Goal: Task Accomplishment & Management: Complete application form

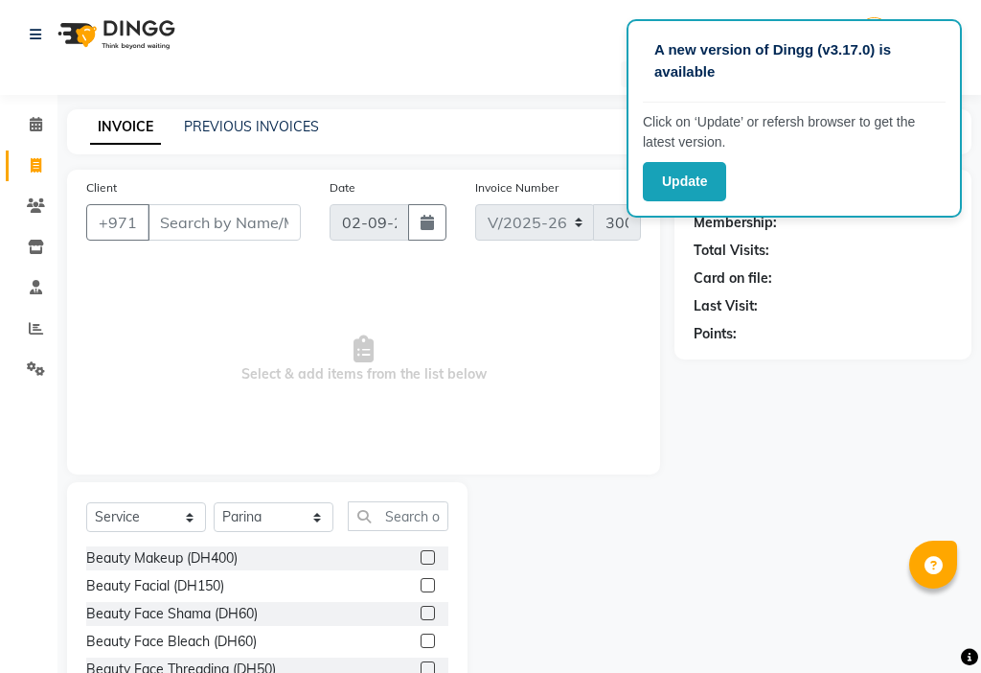
select select "637"
select select "service"
select select "86231"
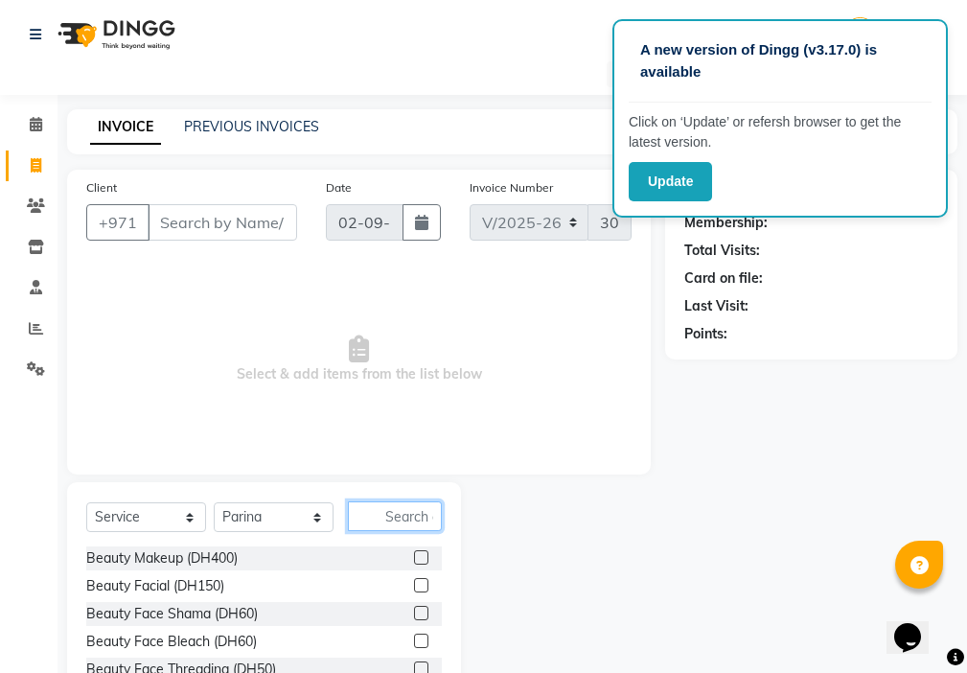
click at [400, 516] on input "text" at bounding box center [395, 516] width 94 height 30
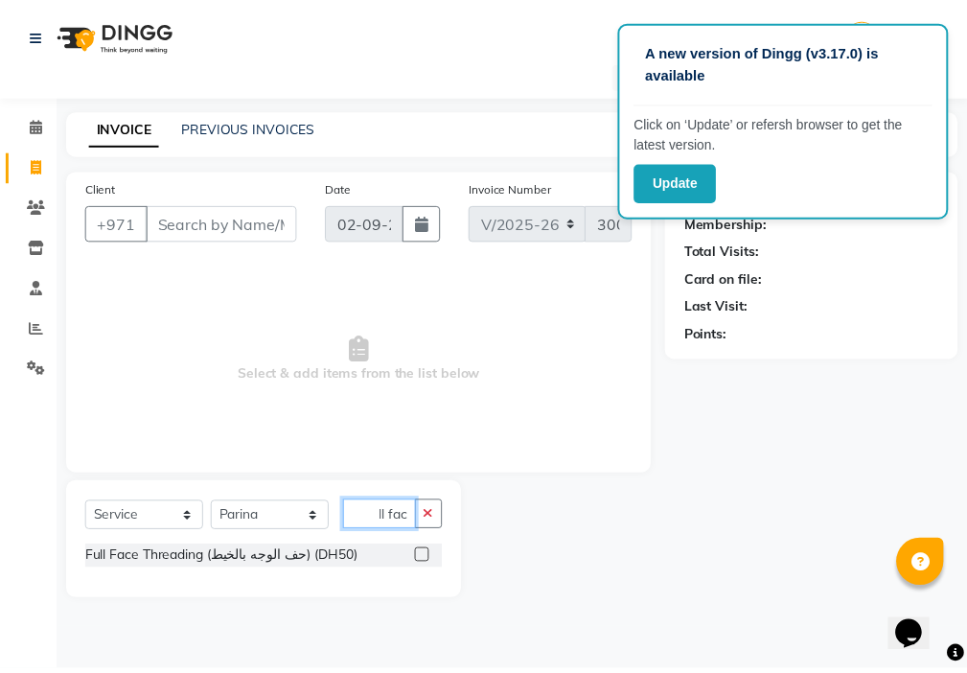
scroll to position [0, 20]
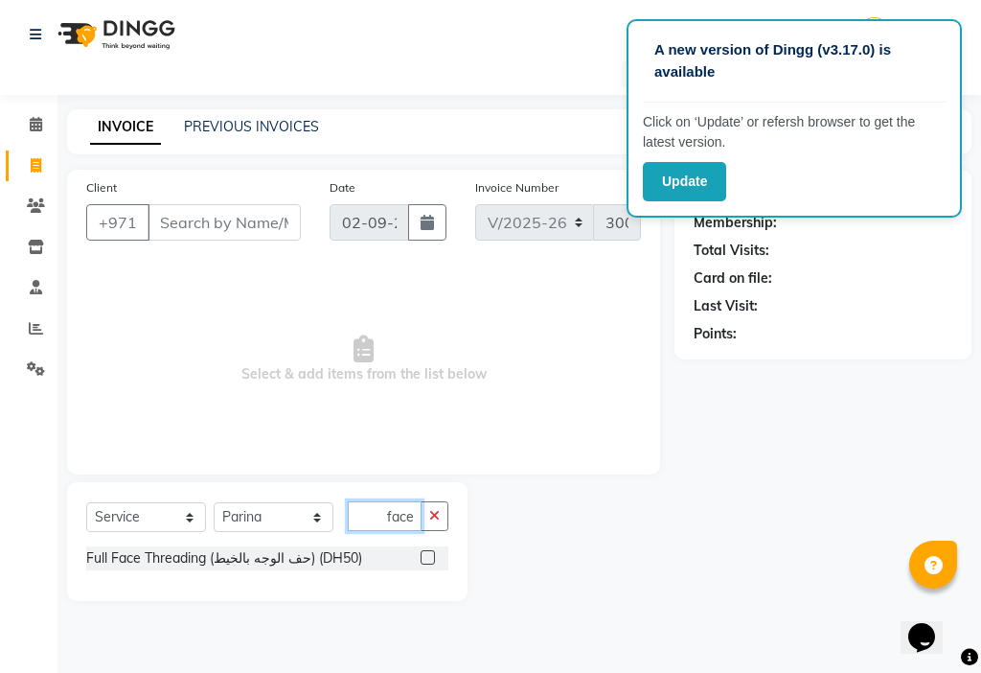
type input "full face"
click at [427, 557] on label at bounding box center [428, 557] width 14 height 14
click at [427, 557] on input "checkbox" at bounding box center [427, 558] width 12 height 12
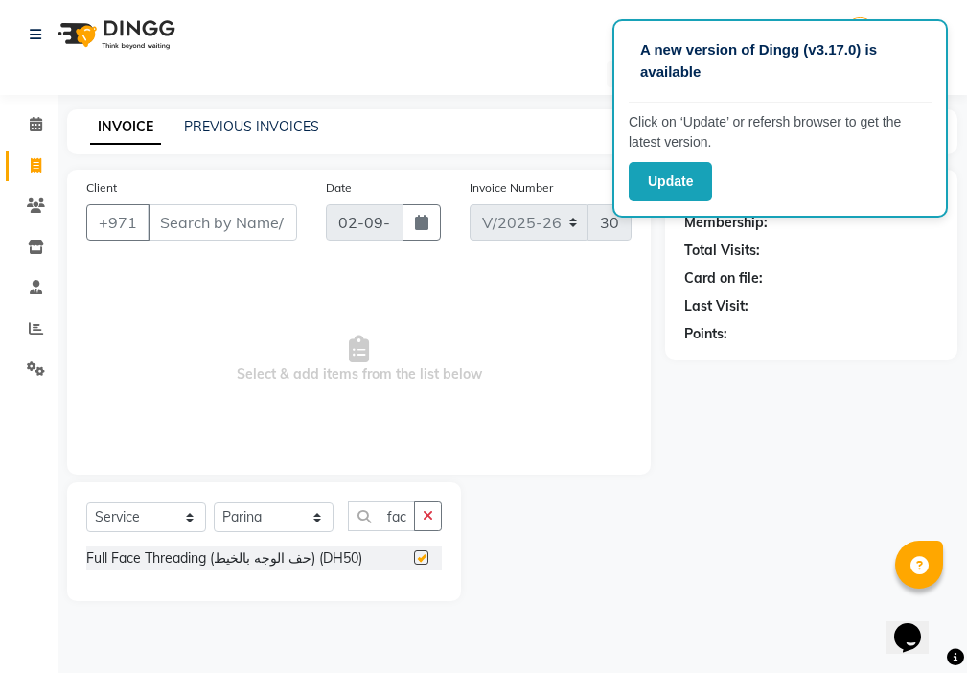
scroll to position [0, 0]
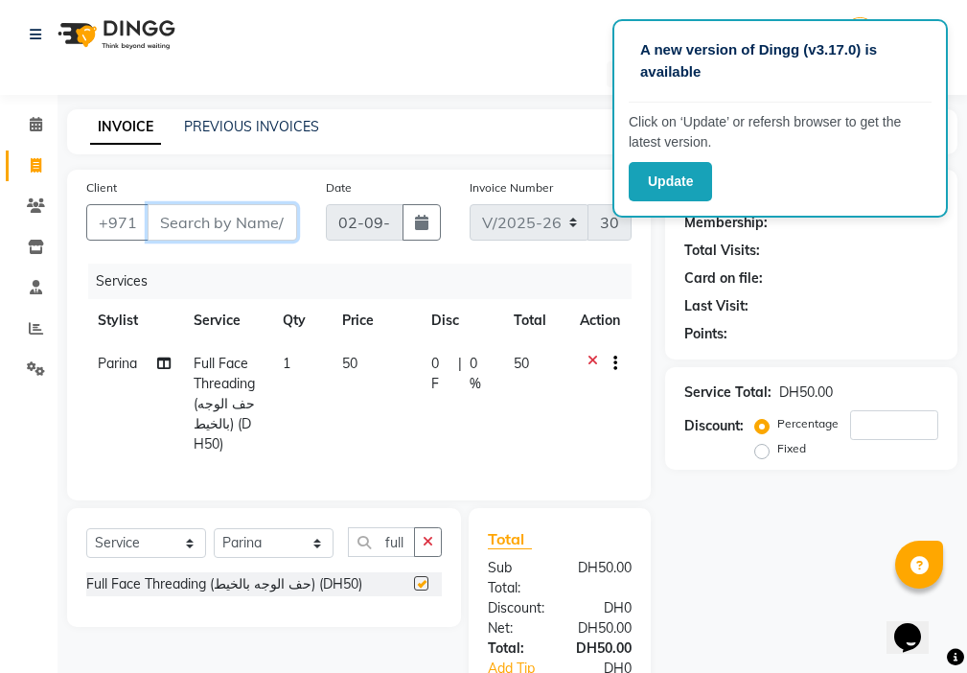
click at [257, 213] on input "Client" at bounding box center [222, 222] width 149 height 36
checkbox input "false"
type input "5"
type input "0"
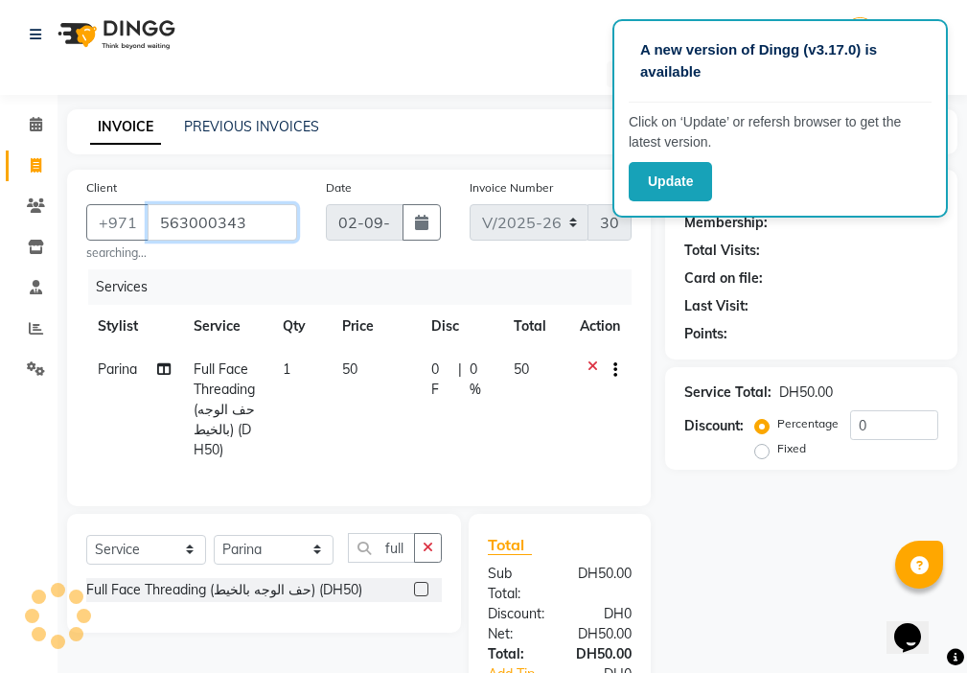
type input "563000343"
click at [889, 427] on input "0" at bounding box center [894, 425] width 88 height 30
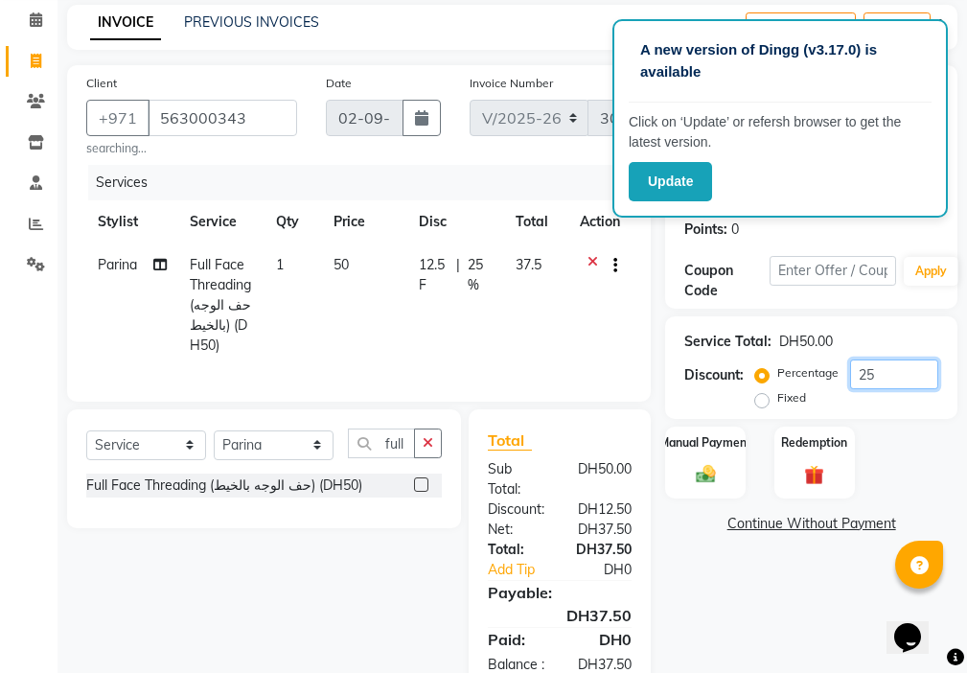
scroll to position [189, 0]
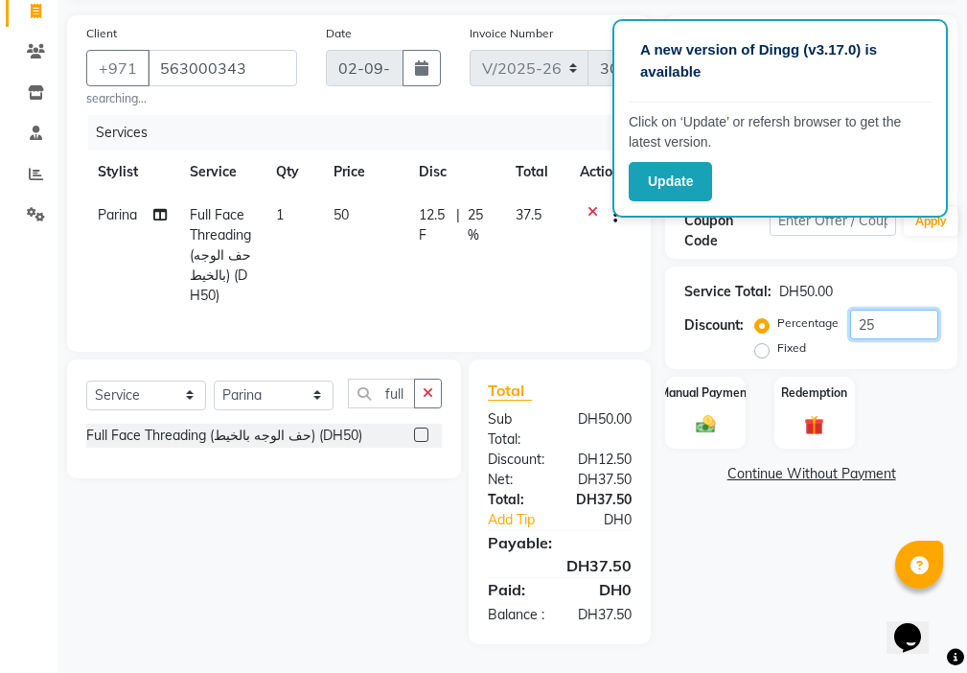
type input "25"
click at [266, 50] on input "563000343" at bounding box center [222, 68] width 149 height 36
type input "56300034"
type input "0"
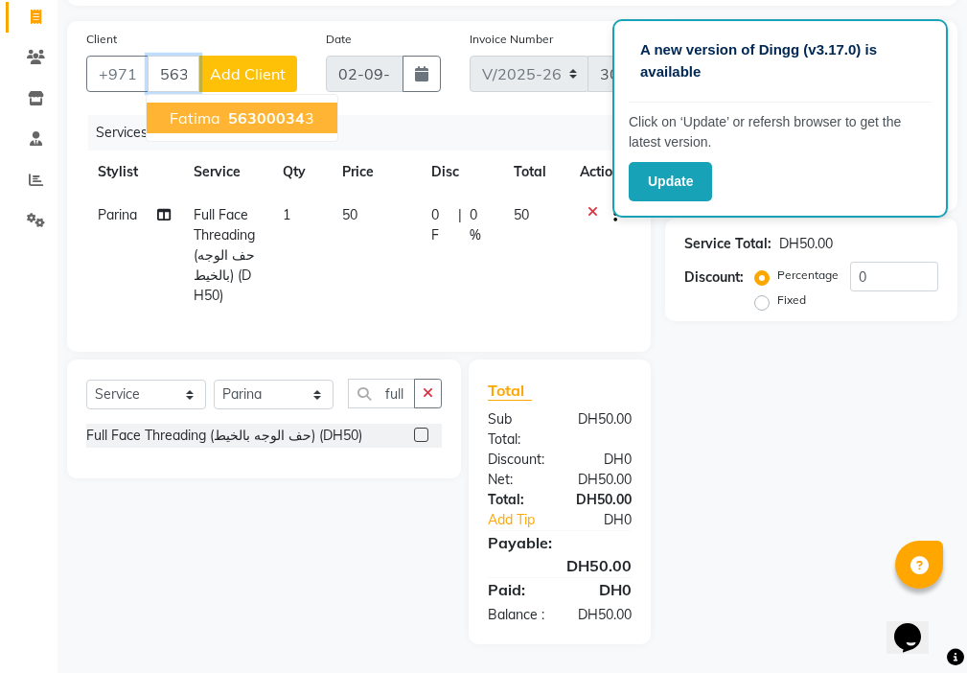
scroll to position [183, 0]
click at [304, 108] on ngb-highlight "56300034 3" at bounding box center [269, 117] width 90 height 19
type input "563000343"
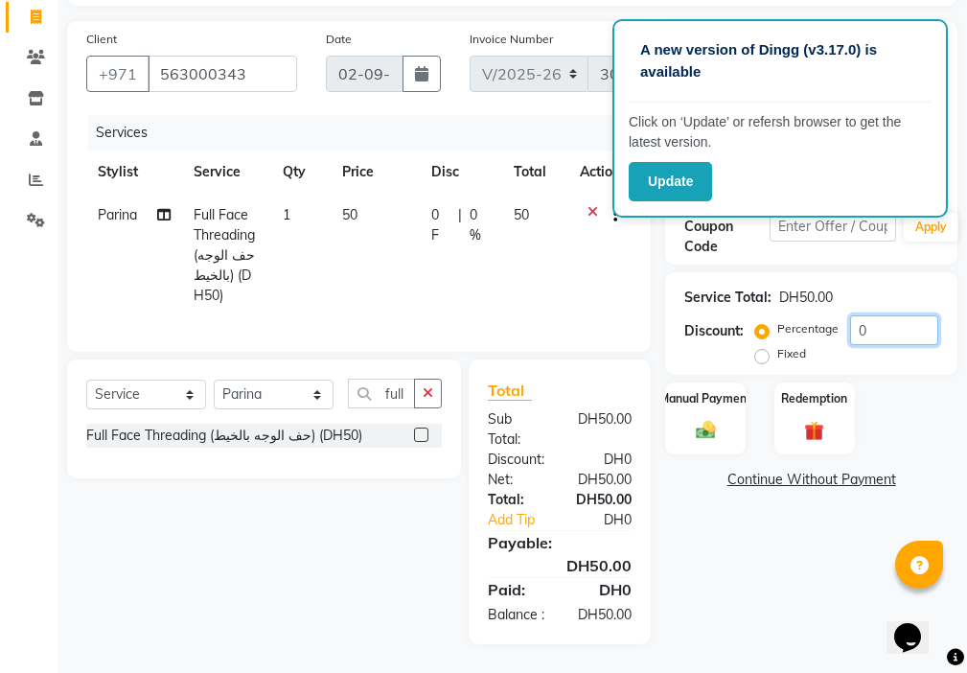
click at [900, 315] on input "0" at bounding box center [894, 330] width 88 height 30
type input "25"
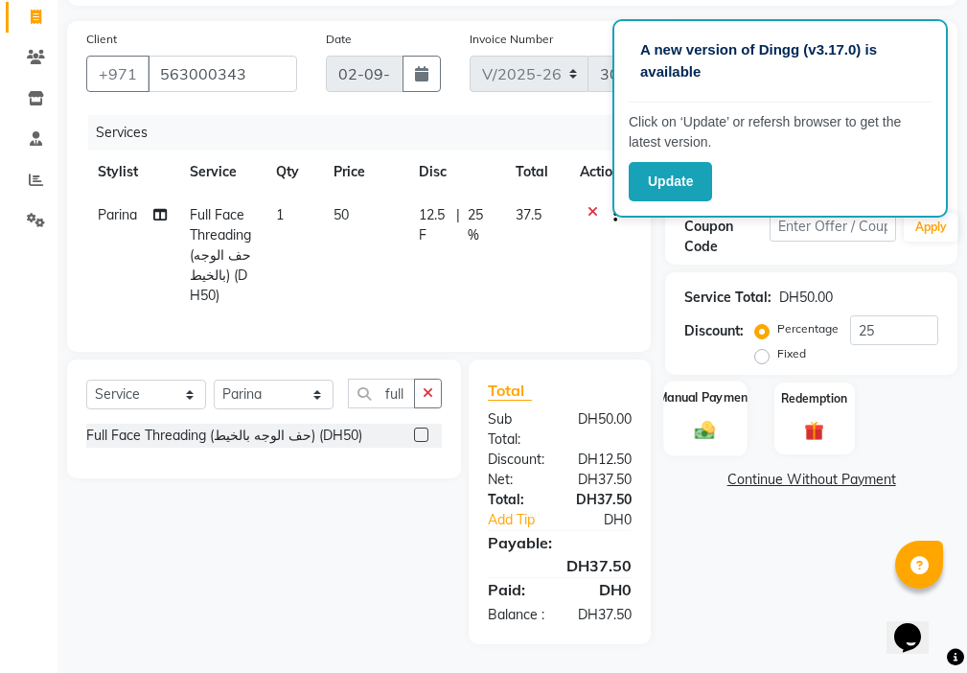
click at [707, 419] on img at bounding box center [705, 430] width 33 height 23
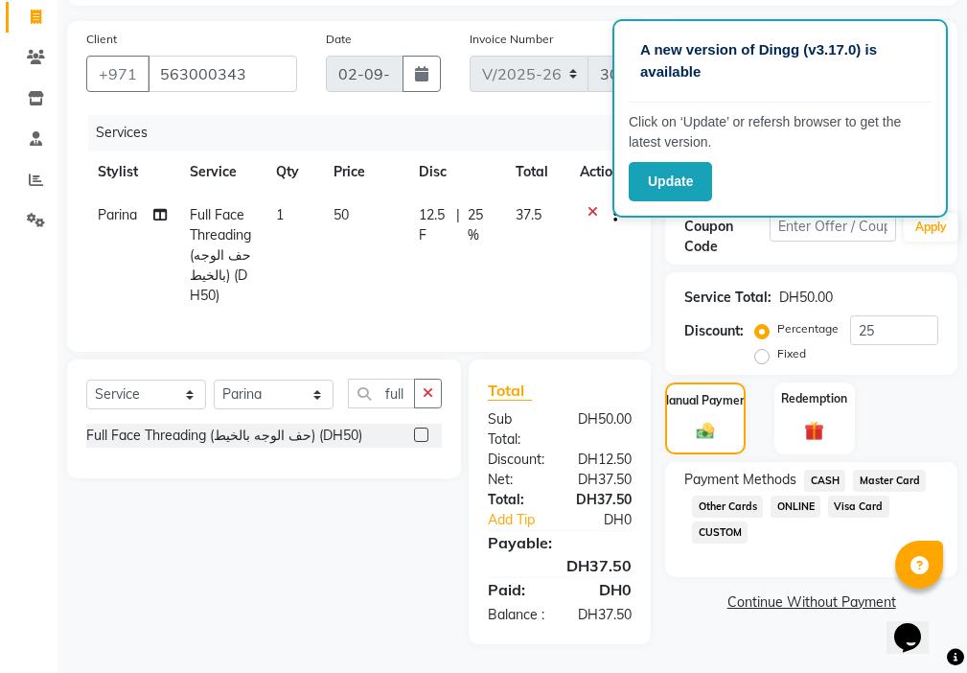
click at [863, 495] on span "Visa Card" at bounding box center [858, 506] width 61 height 22
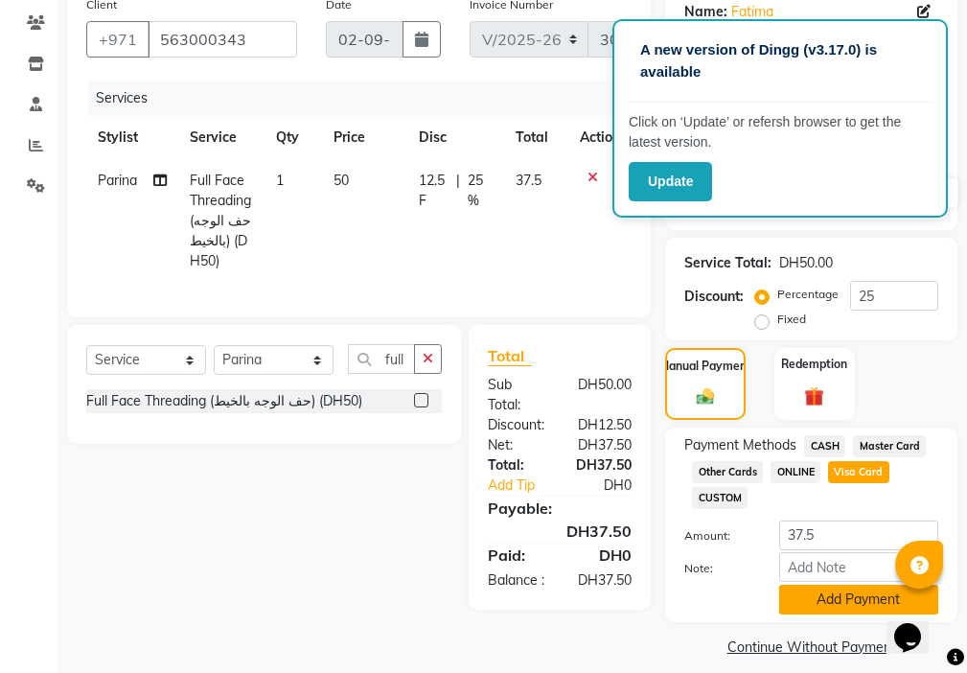
click at [835, 602] on button "Add Payment" at bounding box center [858, 600] width 159 height 30
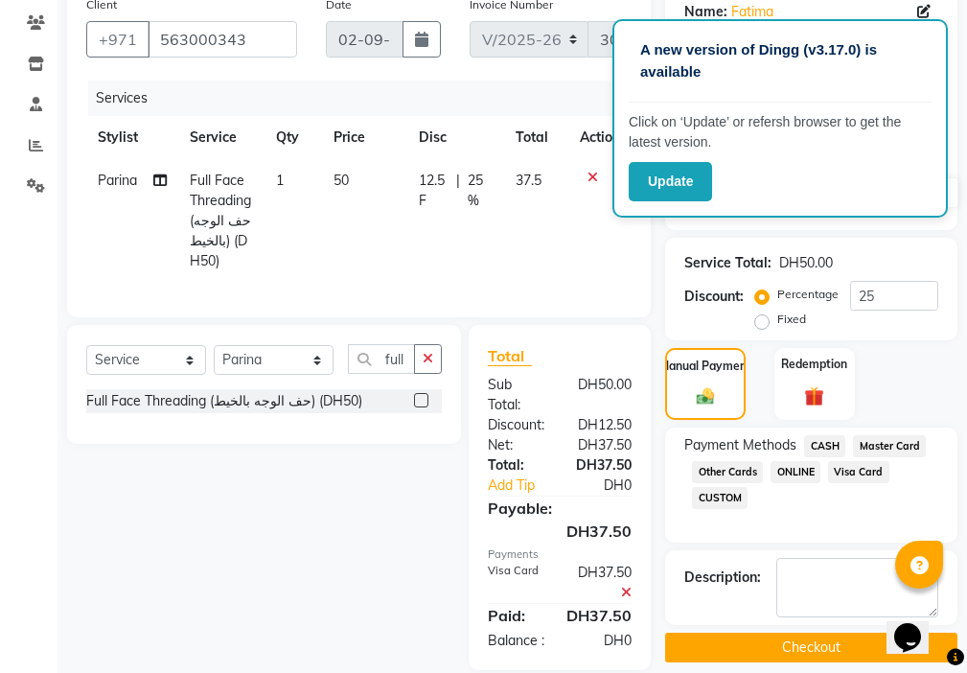
scroll to position [243, 0]
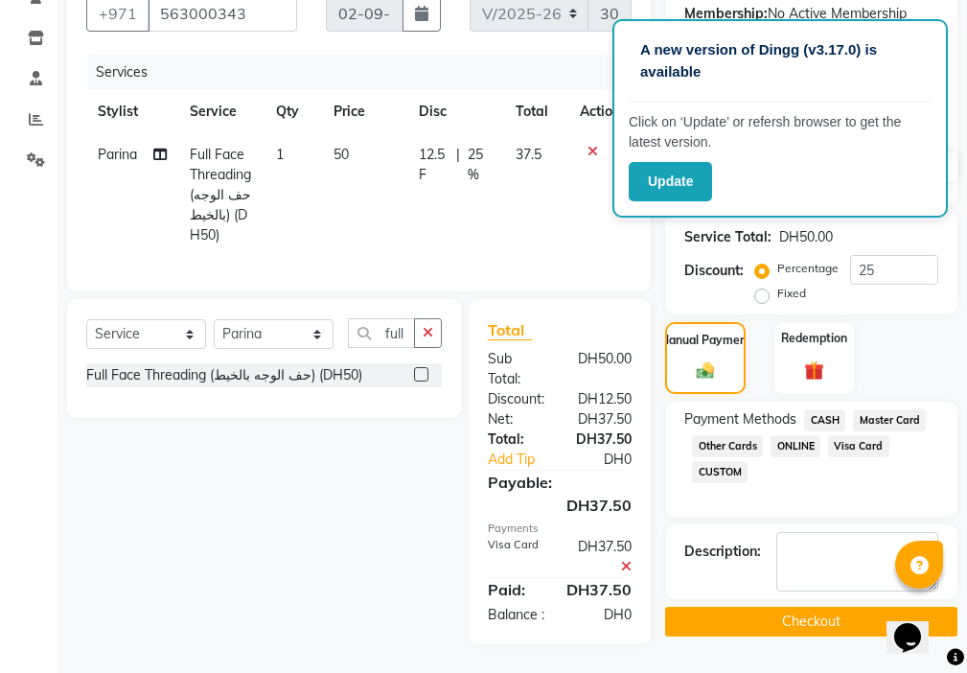
click at [815, 607] on button "Checkout" at bounding box center [811, 622] width 292 height 30
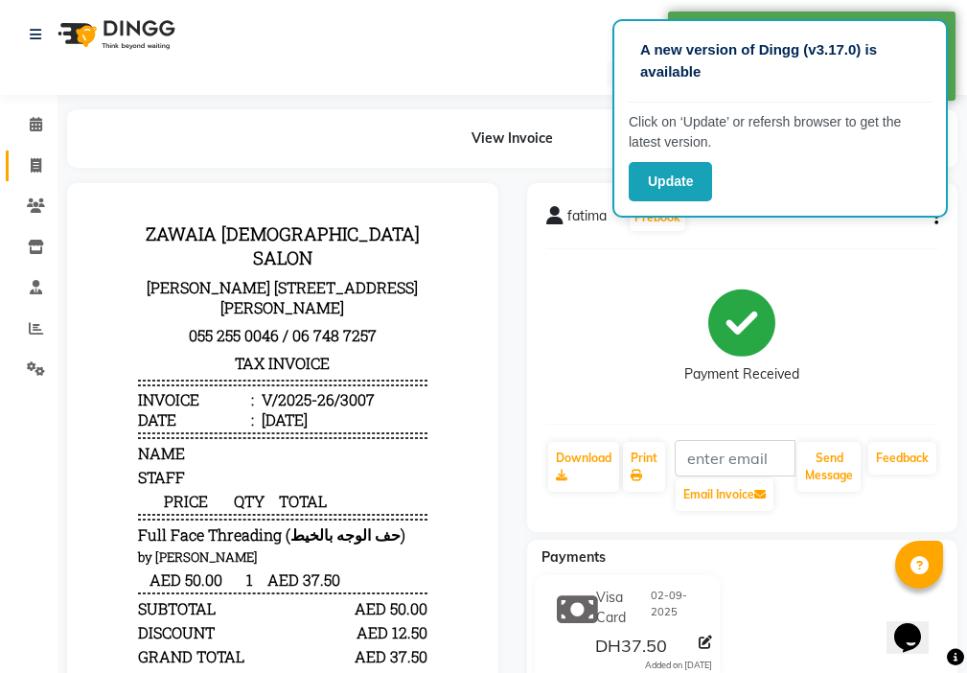
click at [25, 172] on span at bounding box center [36, 166] width 34 height 22
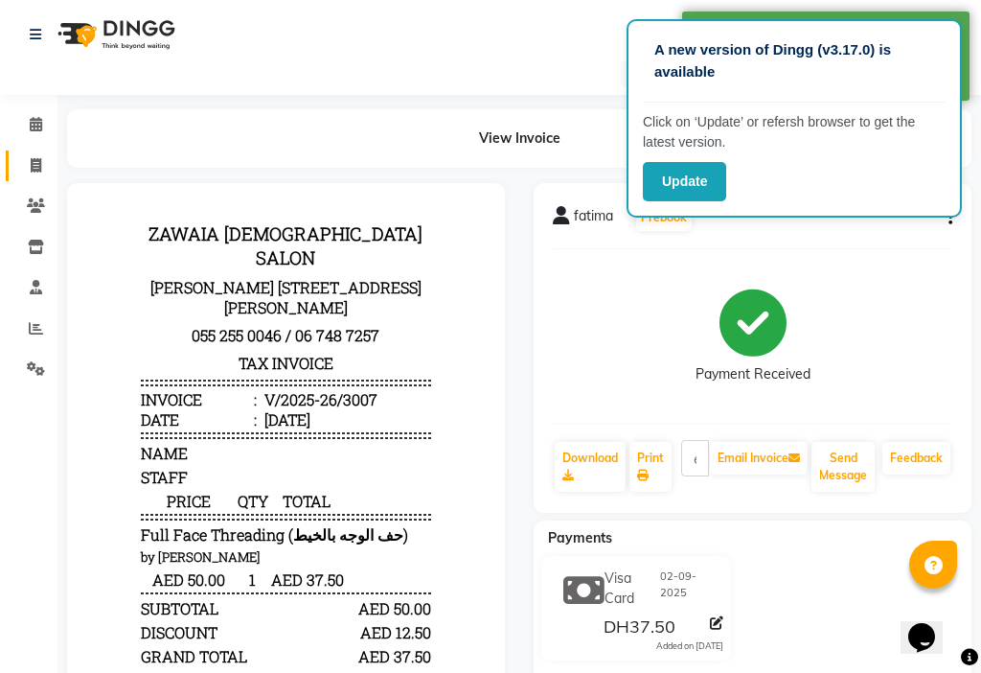
select select "service"
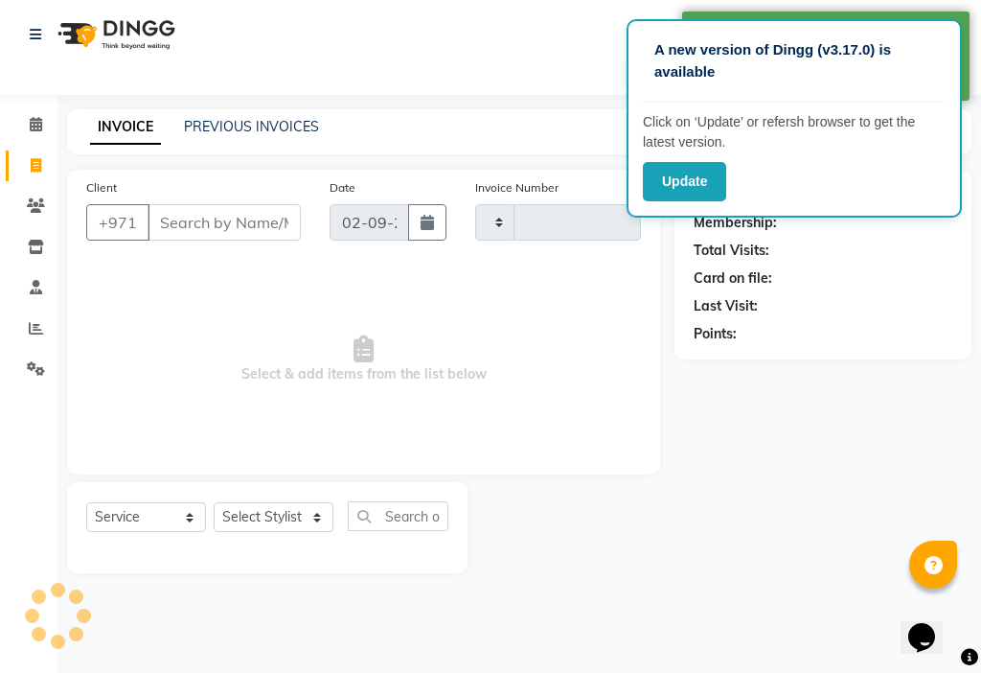
type input "3008"
select select "637"
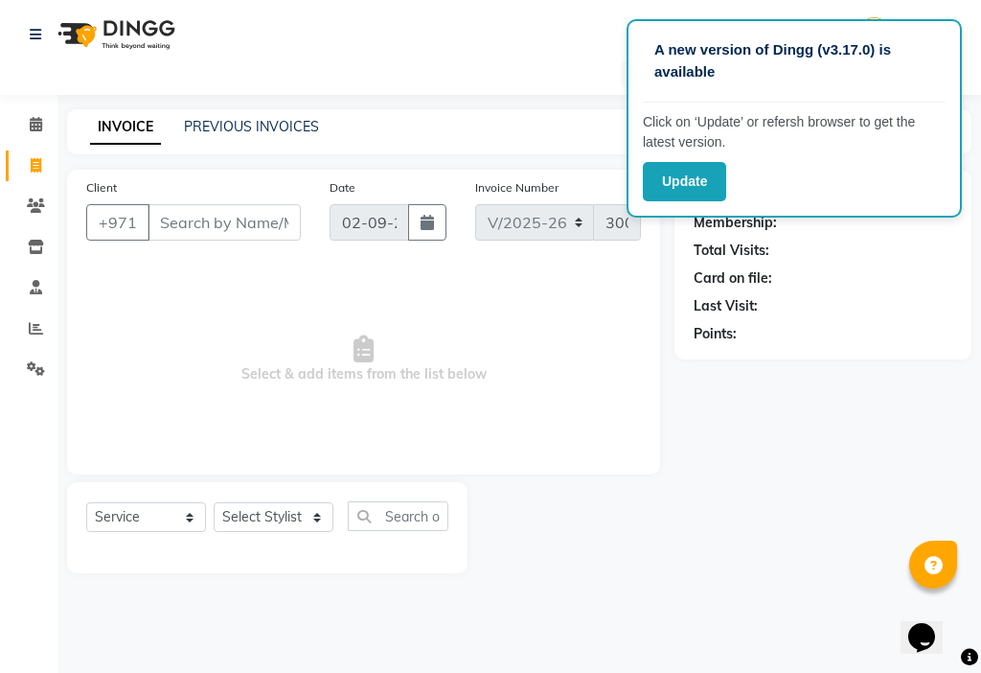
click at [250, 218] on input "Client" at bounding box center [224, 222] width 153 height 36
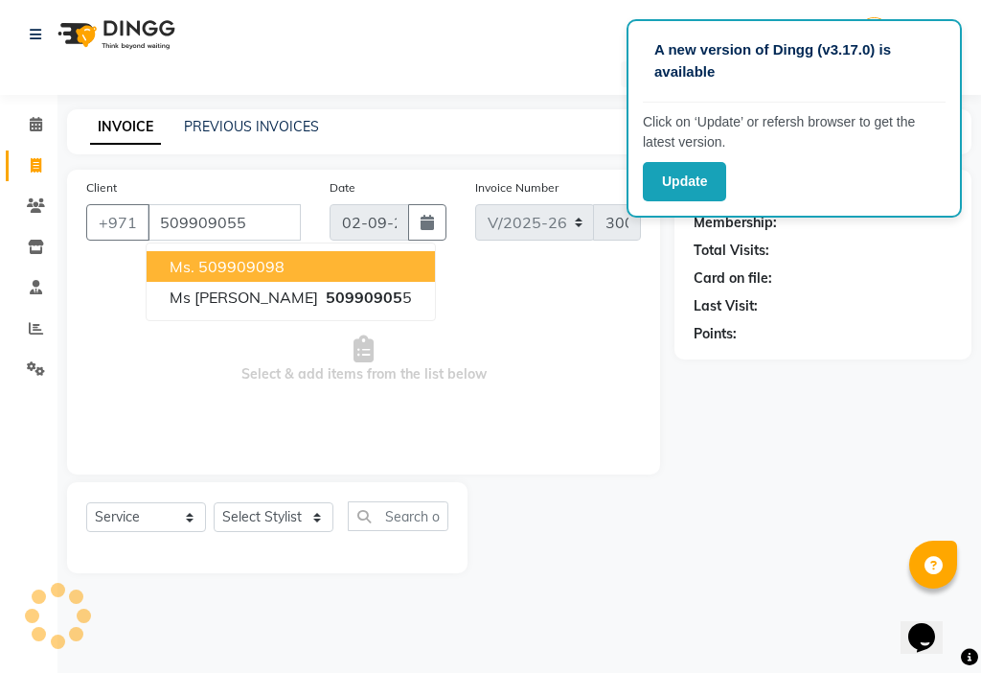
type input "509909055"
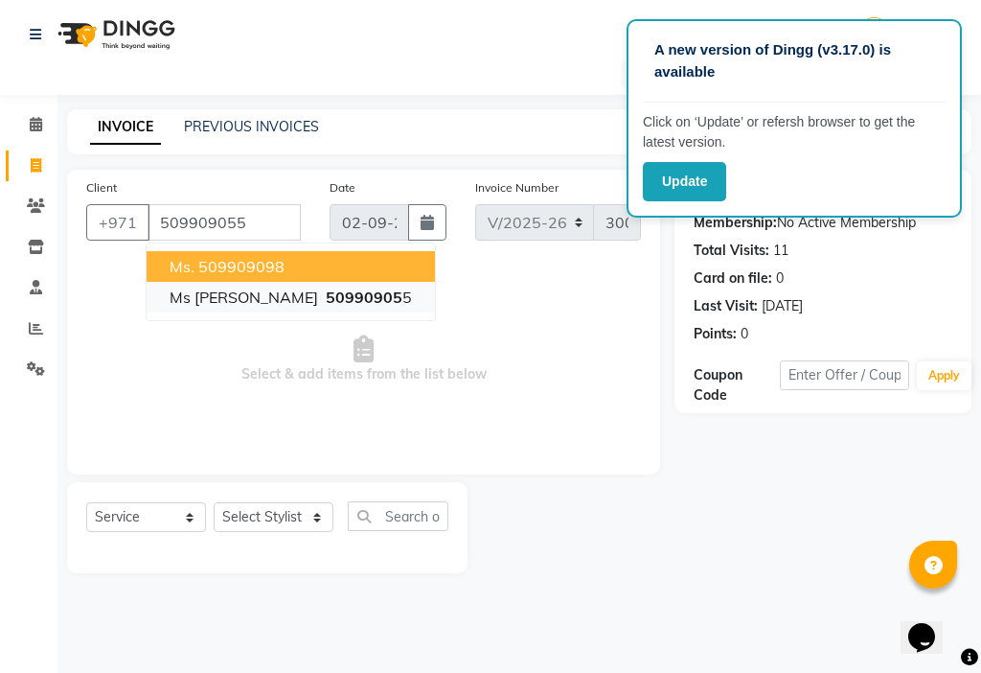
click at [326, 295] on span "50990905" at bounding box center [364, 296] width 77 height 19
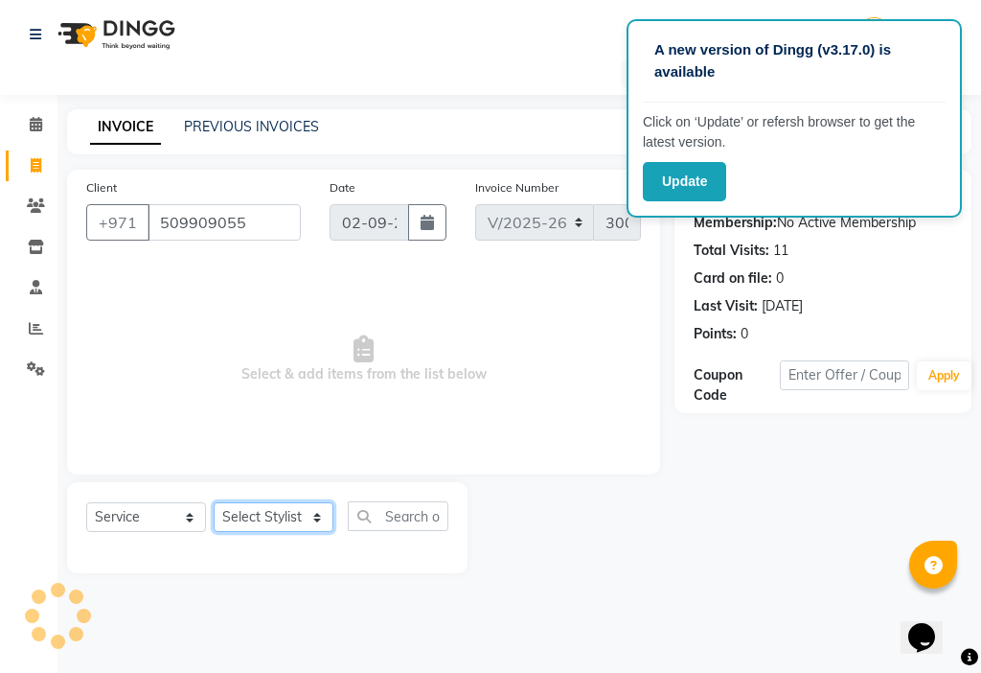
click at [305, 528] on select "Select Stylist [PERSON_NAME] [PERSON_NAME] Ashiya Cashier [PERSON_NAME] [PERSON…" at bounding box center [274, 517] width 120 height 30
select select "9701"
click at [214, 502] on select "Select Stylist [PERSON_NAME] [PERSON_NAME] Ashiya Cashier [PERSON_NAME] [PERSON…" at bounding box center [274, 517] width 120 height 30
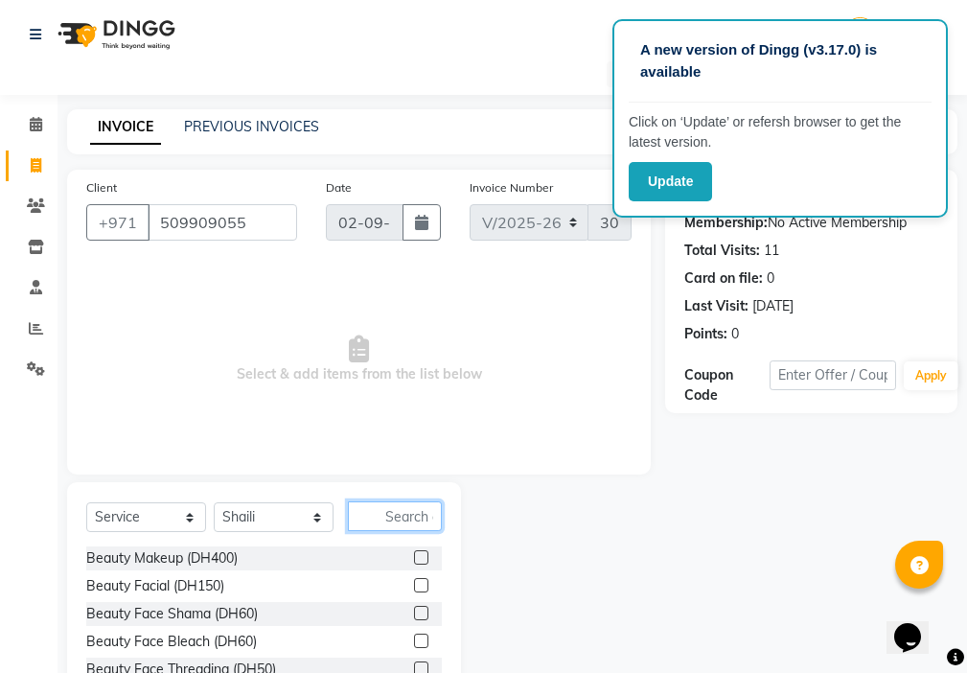
click at [391, 516] on input "text" at bounding box center [395, 516] width 94 height 30
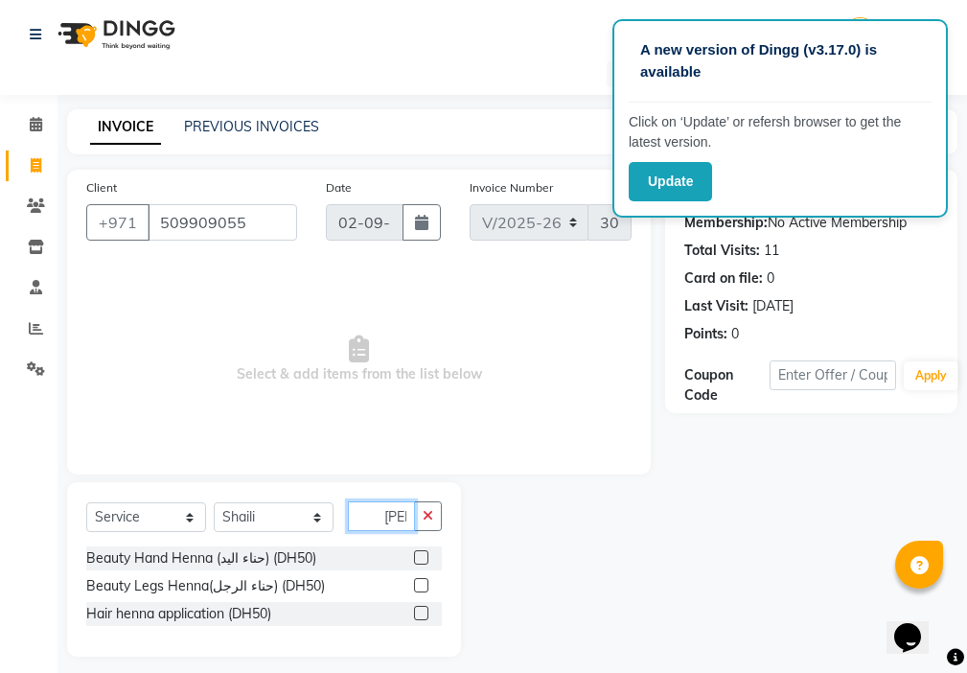
scroll to position [0, 9]
type input "[PERSON_NAME]"
click at [423, 558] on label at bounding box center [421, 557] width 14 height 14
click at [423, 558] on input "checkbox" at bounding box center [420, 558] width 12 height 12
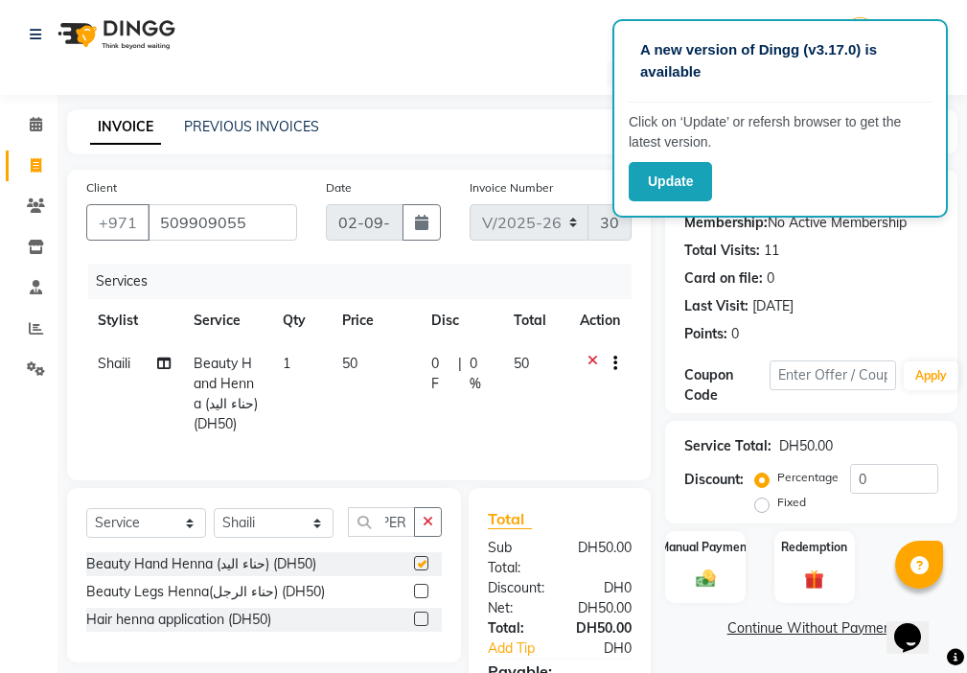
scroll to position [0, 0]
checkbox input "false"
click at [368, 366] on td "50" at bounding box center [376, 393] width 90 height 103
select select "9701"
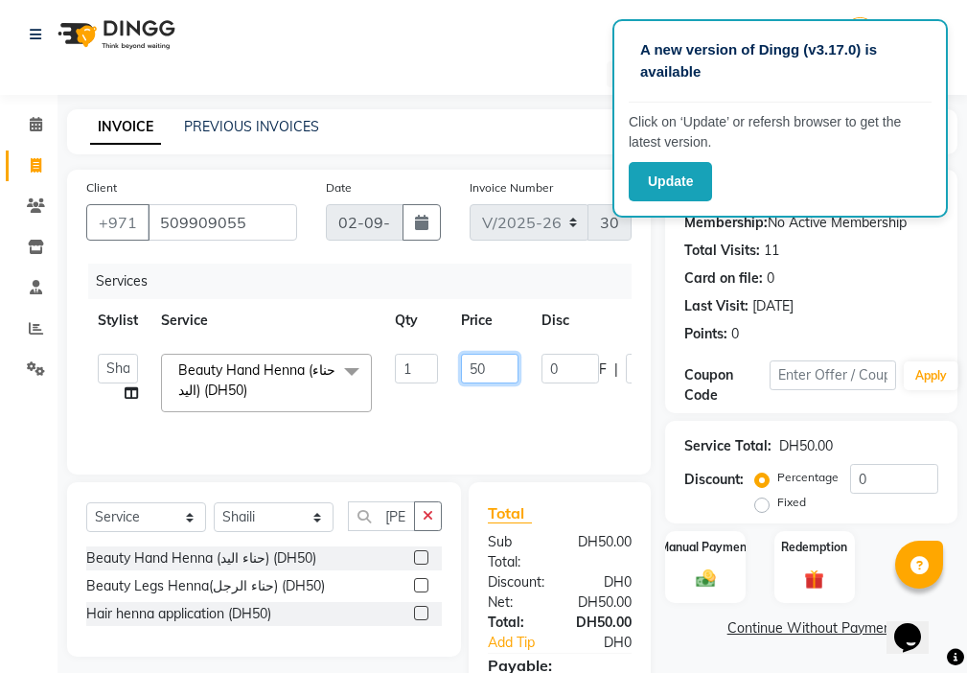
click at [501, 368] on input "50" at bounding box center [489, 369] width 57 height 30
type input "5"
type input "120"
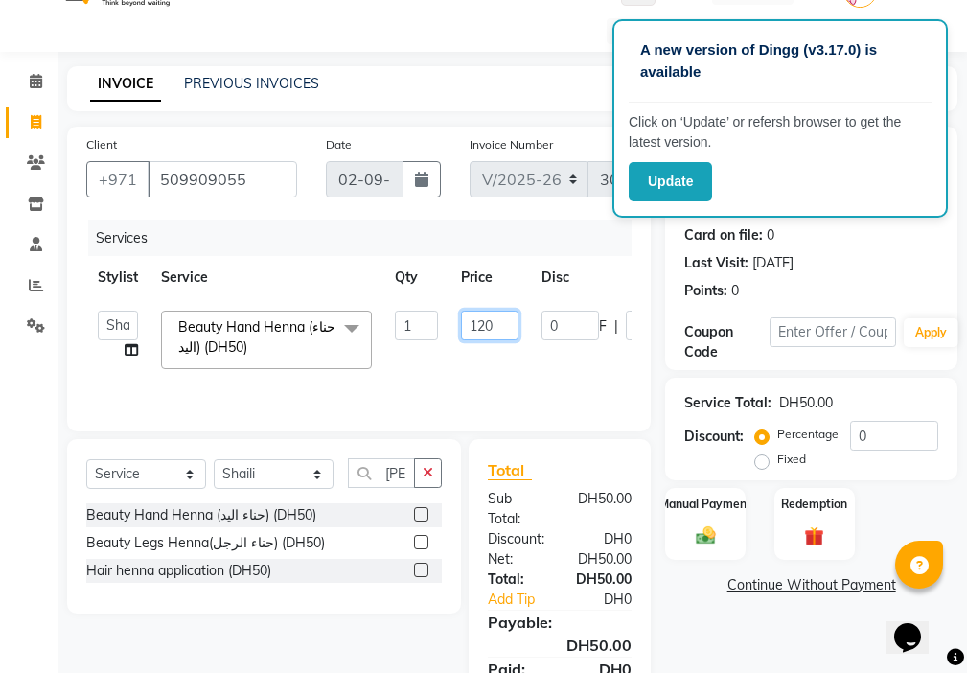
scroll to position [143, 0]
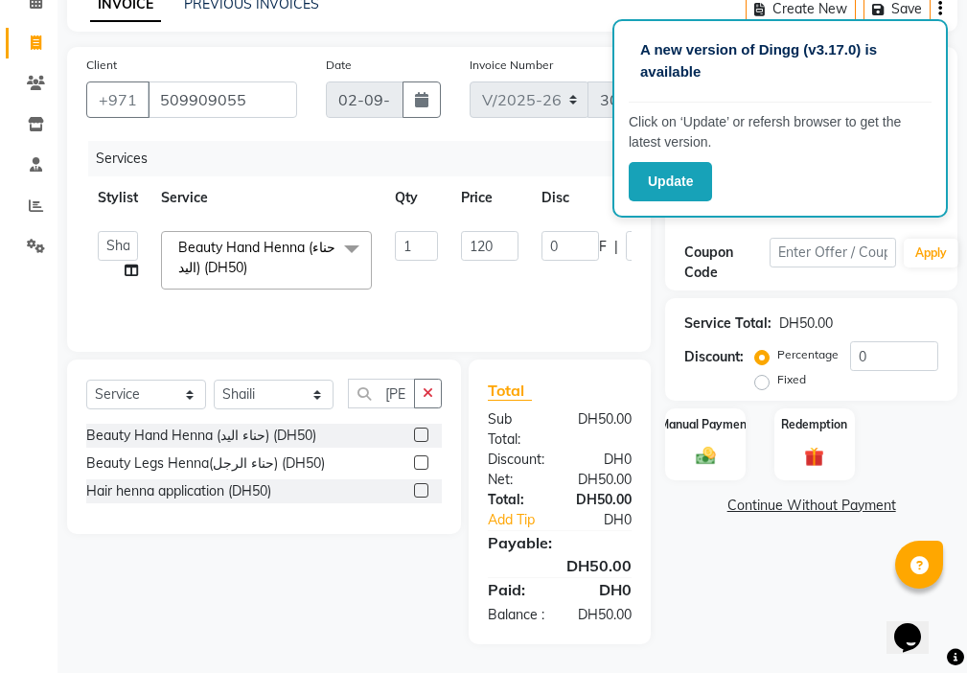
click at [805, 596] on div "Name: Ms [PERSON_NAME] Membership: No Active Membership Total Visits: 11 Card o…" at bounding box center [818, 345] width 307 height 597
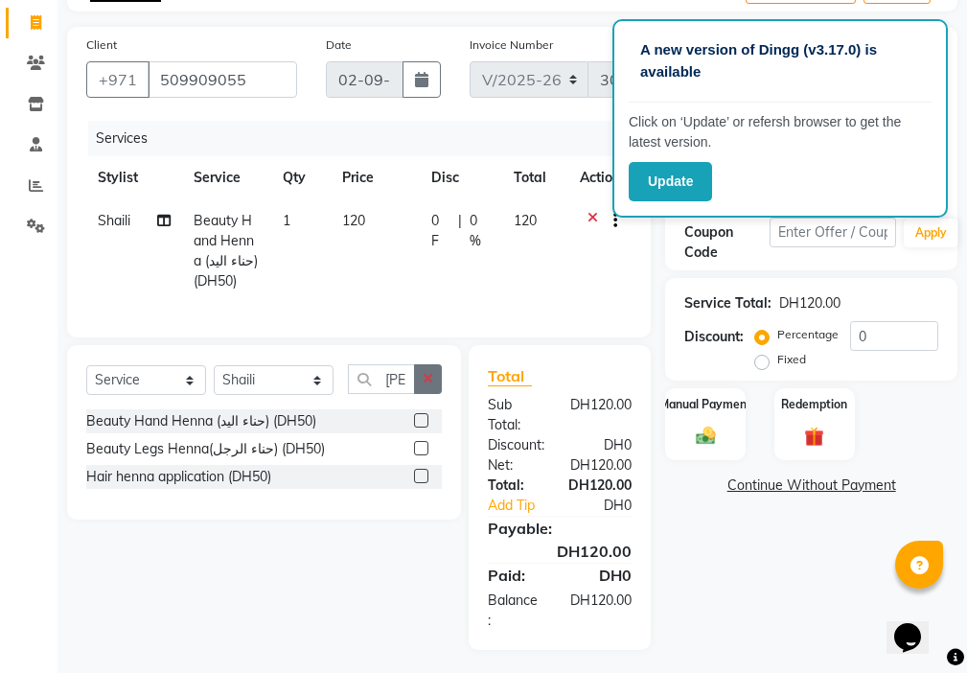
click at [428, 385] on icon "button" at bounding box center [428, 378] width 11 height 13
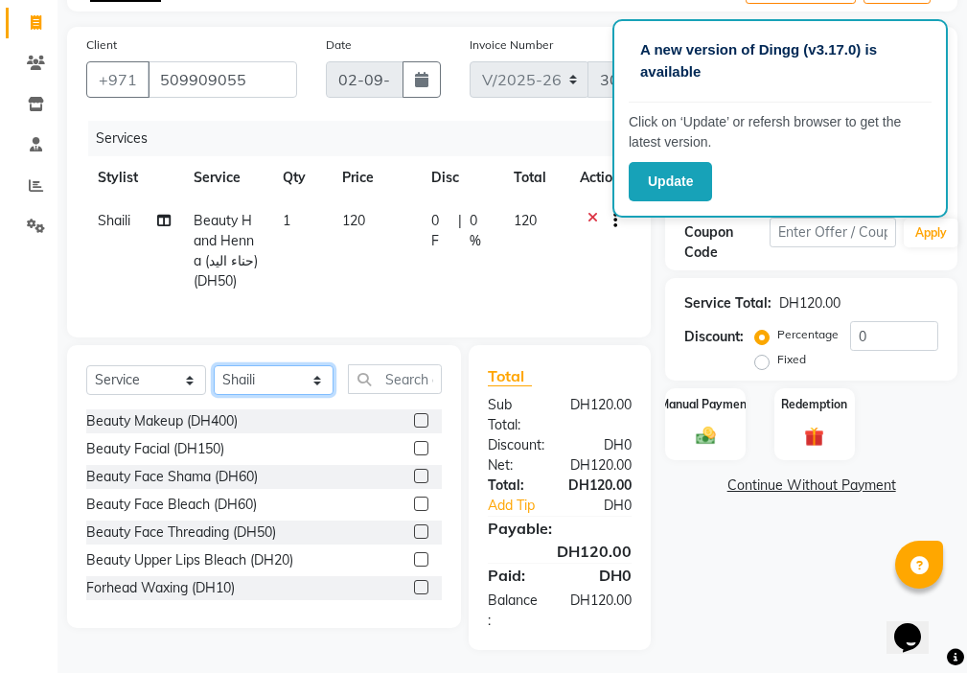
click at [260, 395] on select "Select Stylist [PERSON_NAME] [PERSON_NAME] Ashiya Cashier [PERSON_NAME] [PERSON…" at bounding box center [274, 380] width 120 height 30
select select "86231"
click at [214, 379] on select "Select Stylist [PERSON_NAME] [PERSON_NAME] Ashiya Cashier [PERSON_NAME] [PERSON…" at bounding box center [274, 380] width 120 height 30
click at [419, 384] on input "text" at bounding box center [395, 379] width 94 height 30
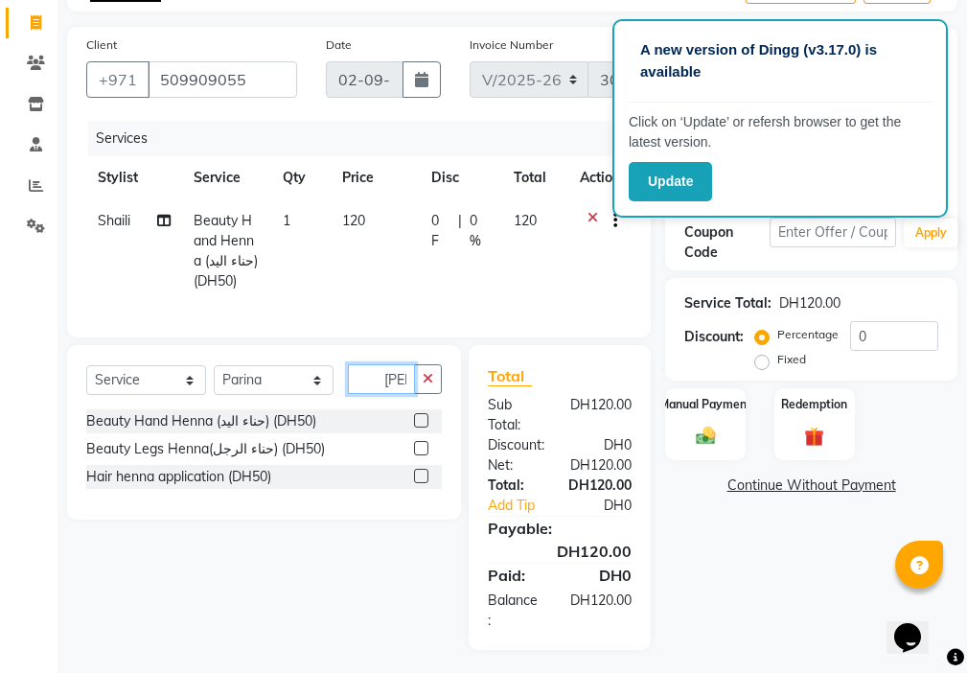
scroll to position [0, 9]
type input "[PERSON_NAME]"
click at [420, 427] on label at bounding box center [421, 420] width 14 height 14
click at [420, 427] on input "checkbox" at bounding box center [420, 421] width 12 height 12
checkbox input "true"
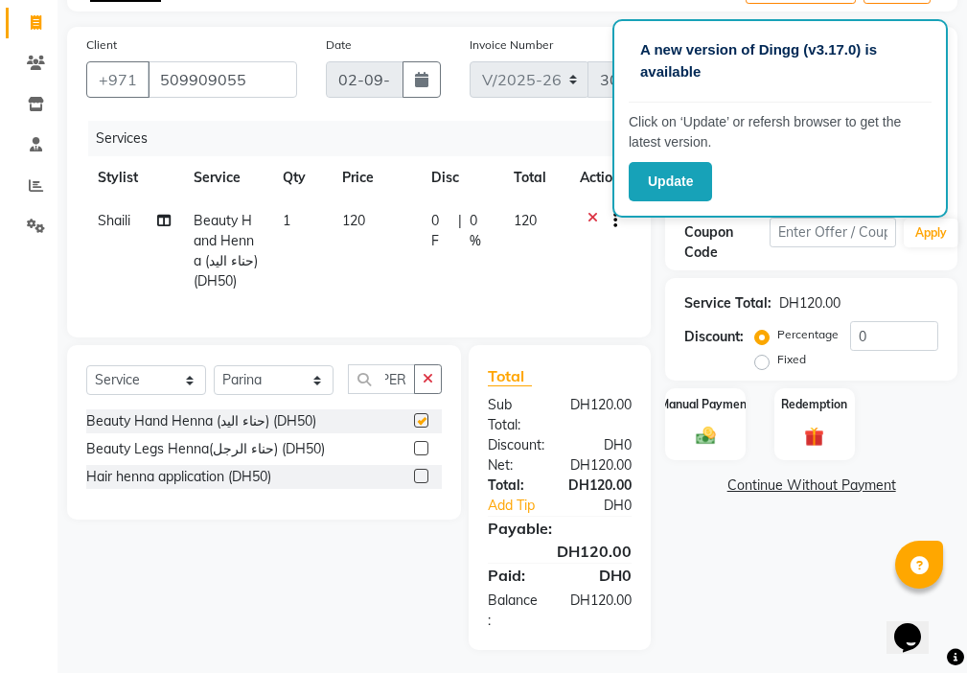
scroll to position [0, 0]
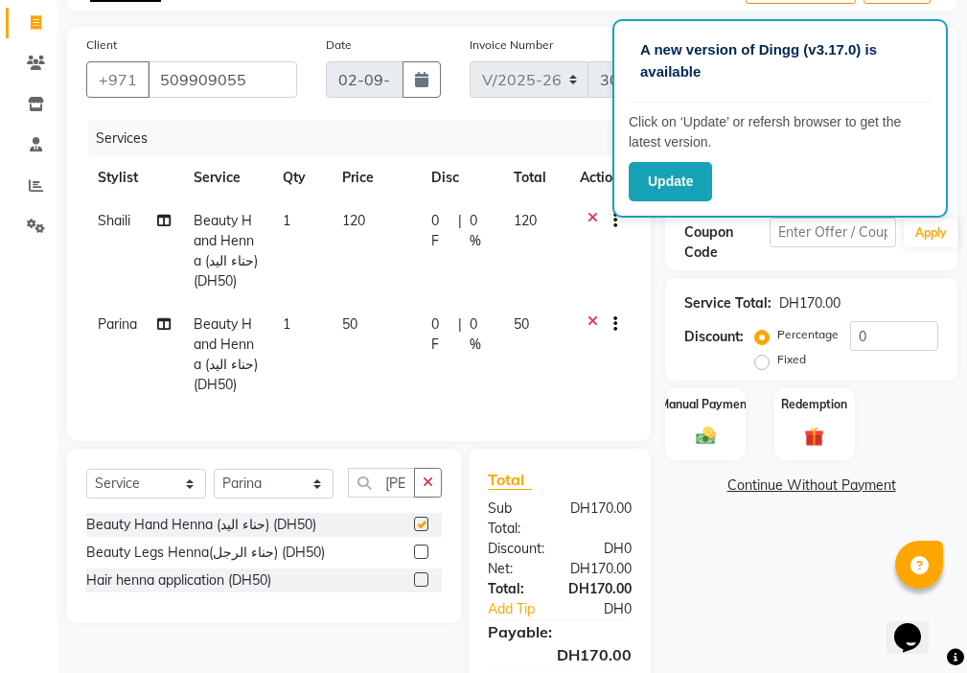
click at [362, 319] on td "50" at bounding box center [376, 354] width 90 height 103
select select "86231"
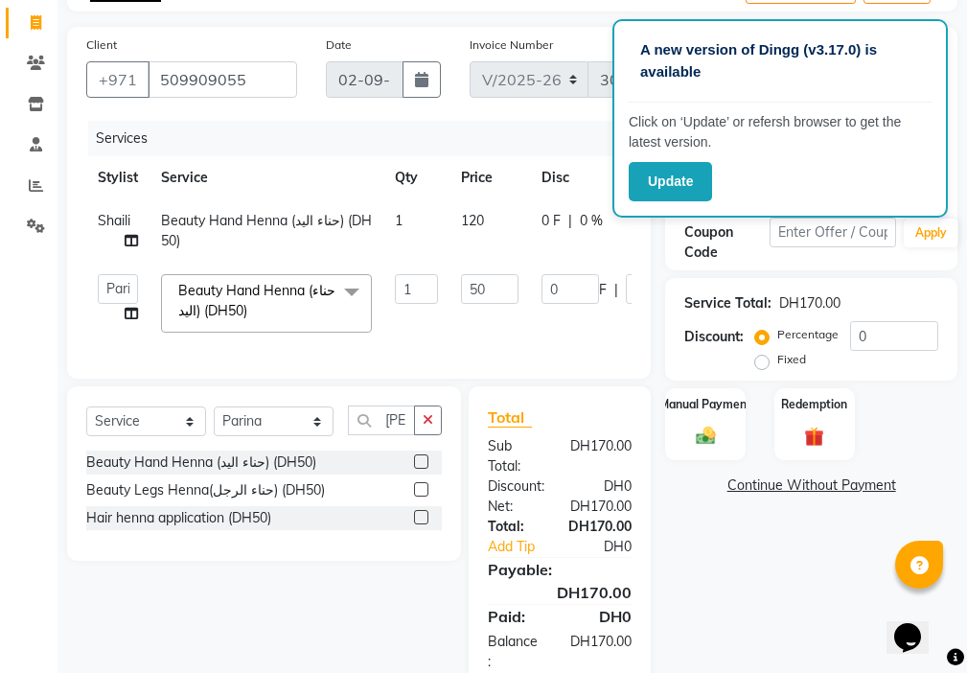
checkbox input "false"
click at [499, 291] on input "50" at bounding box center [489, 289] width 57 height 30
type input "5"
type input "70"
click at [755, 606] on div "Name: Ms [PERSON_NAME] Membership: No Active Membership Total Visits: 11 Card o…" at bounding box center [818, 359] width 307 height 664
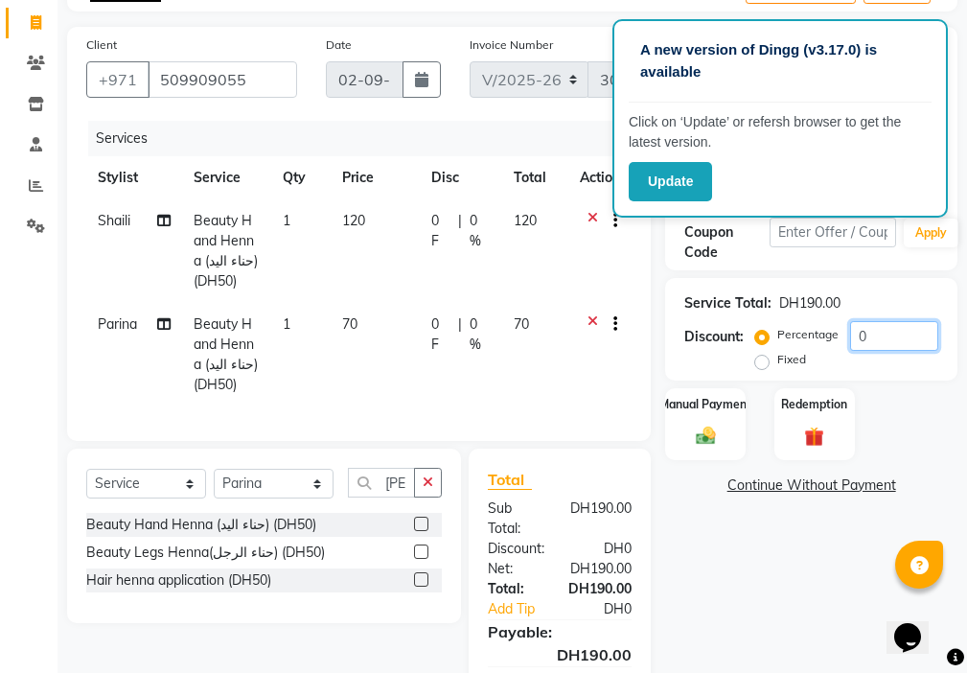
click at [897, 337] on input "0" at bounding box center [894, 336] width 88 height 30
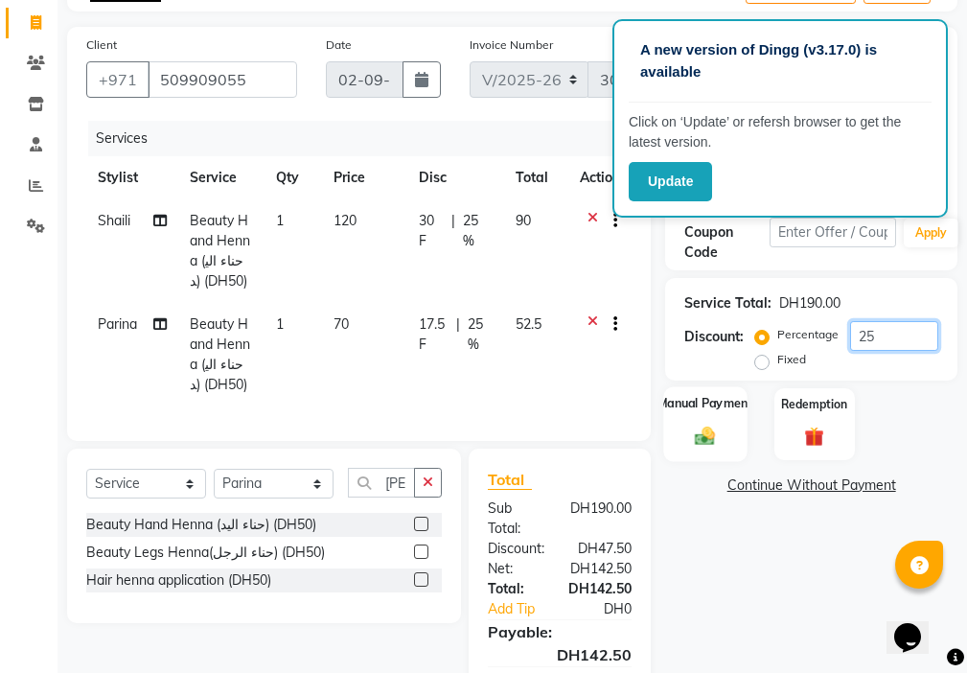
type input "25"
click at [711, 420] on div "Manual Payment" at bounding box center [705, 423] width 83 height 75
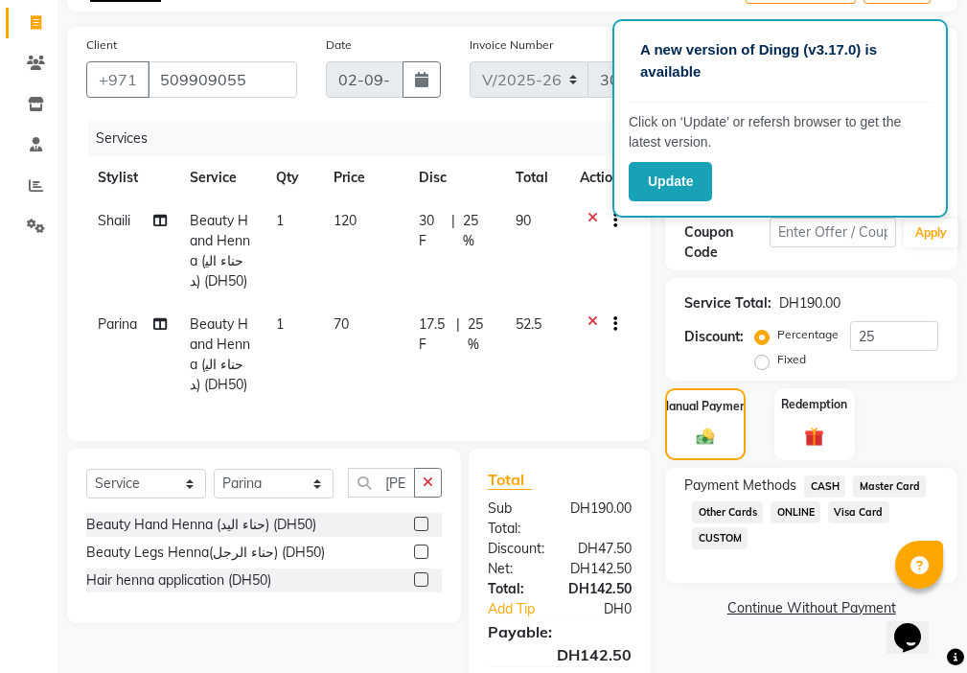
click at [860, 514] on span "Visa Card" at bounding box center [858, 512] width 61 height 22
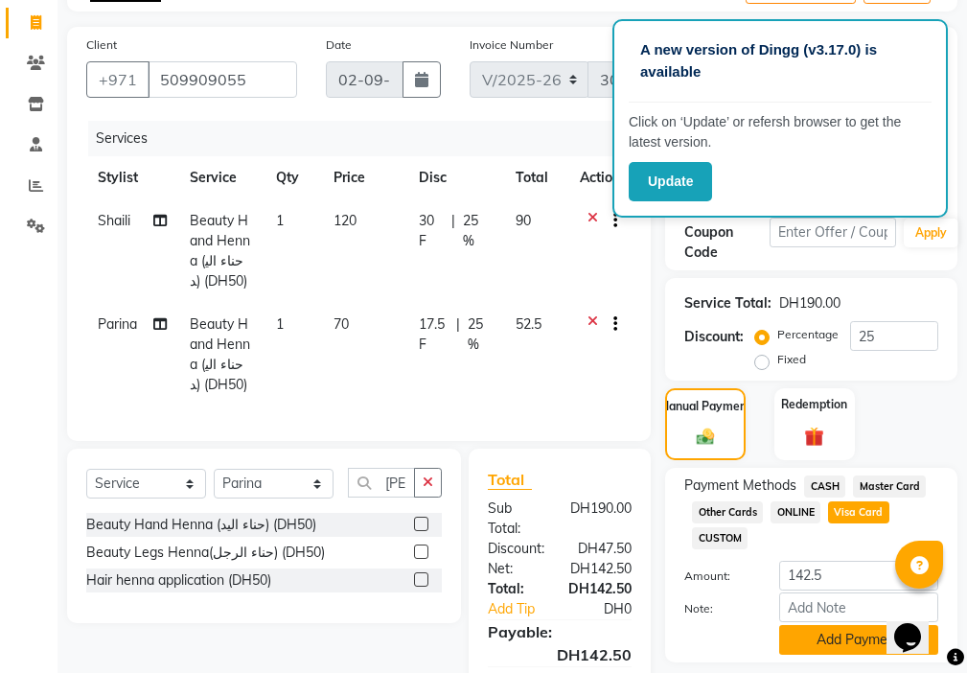
click at [821, 641] on button "Add Payment" at bounding box center [858, 640] width 159 height 30
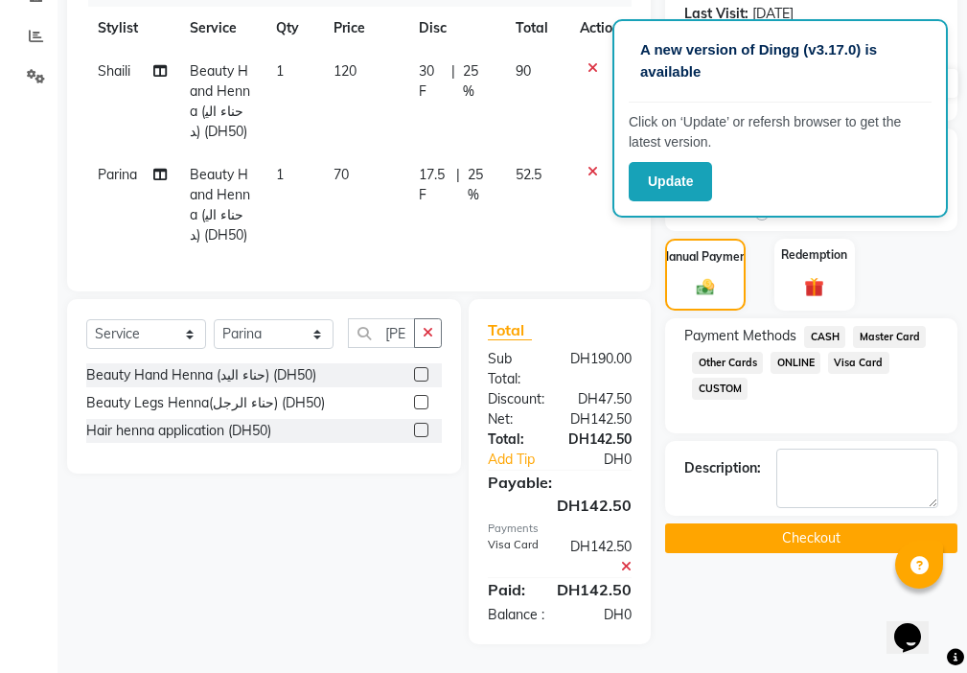
scroll to position [327, 0]
click at [837, 523] on button "Checkout" at bounding box center [811, 538] width 292 height 30
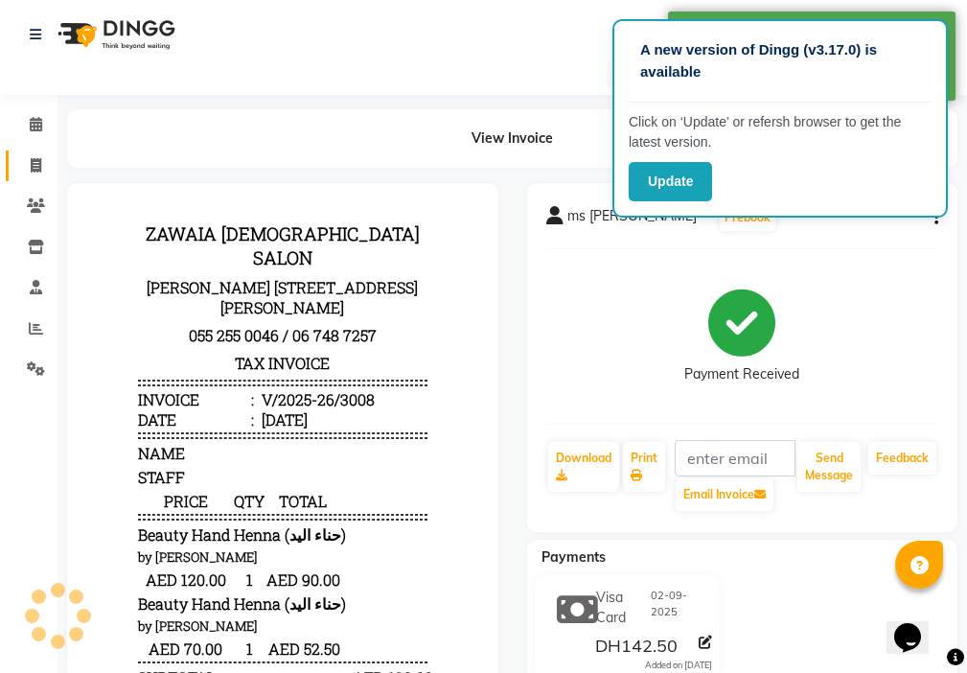
click at [35, 163] on icon at bounding box center [36, 165] width 11 height 14
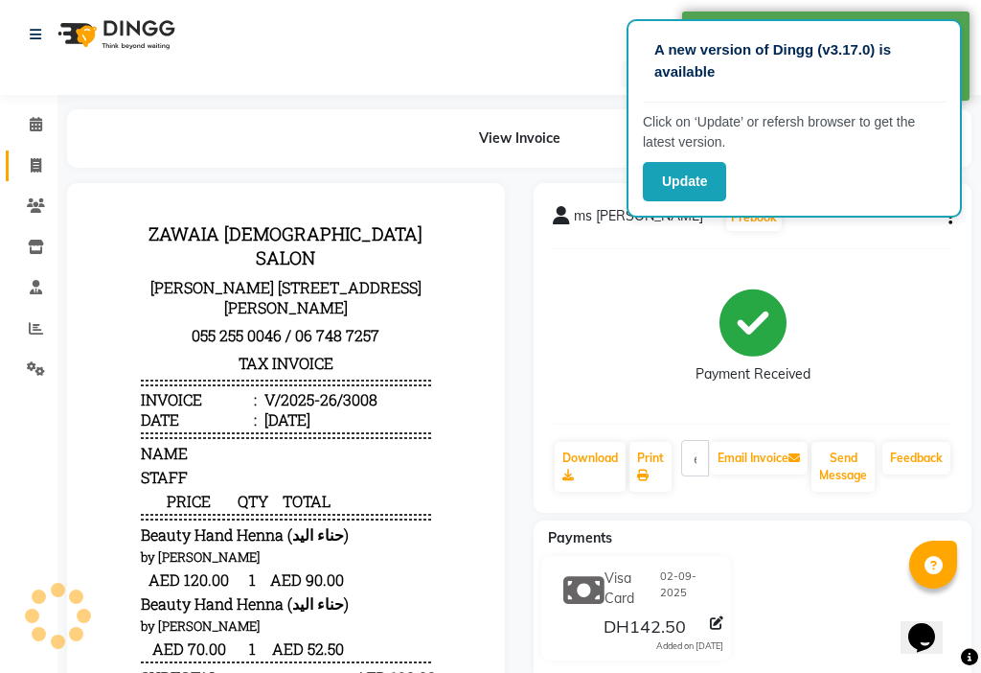
select select "637"
select select "service"
